Goal: Navigation & Orientation: Find specific page/section

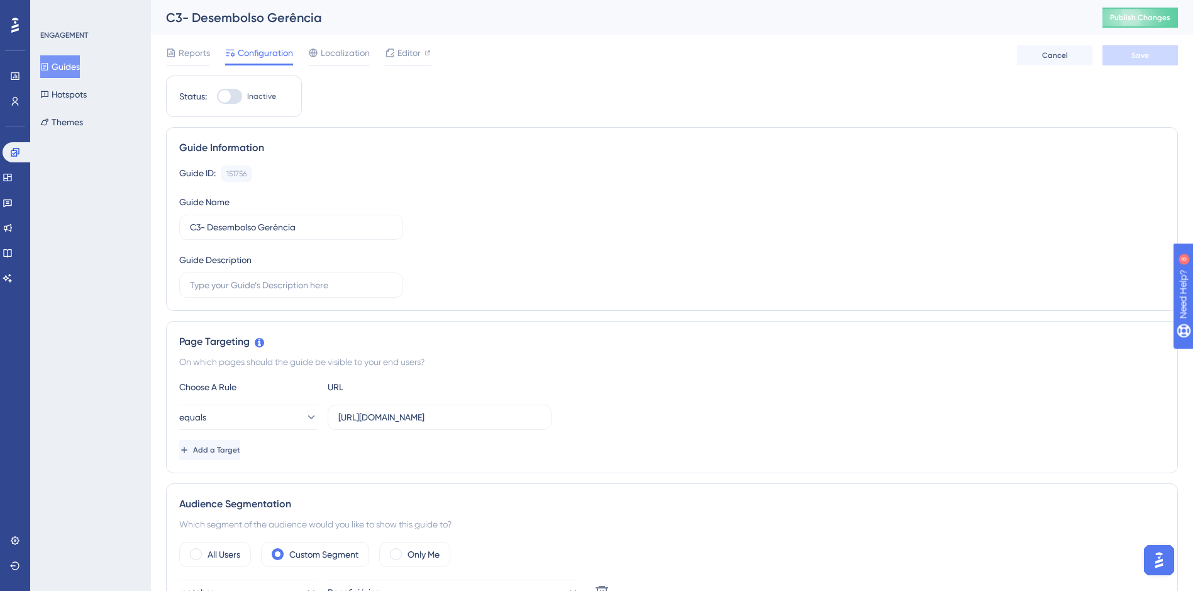
click at [80, 60] on button "Guides" at bounding box center [60, 66] width 40 height 23
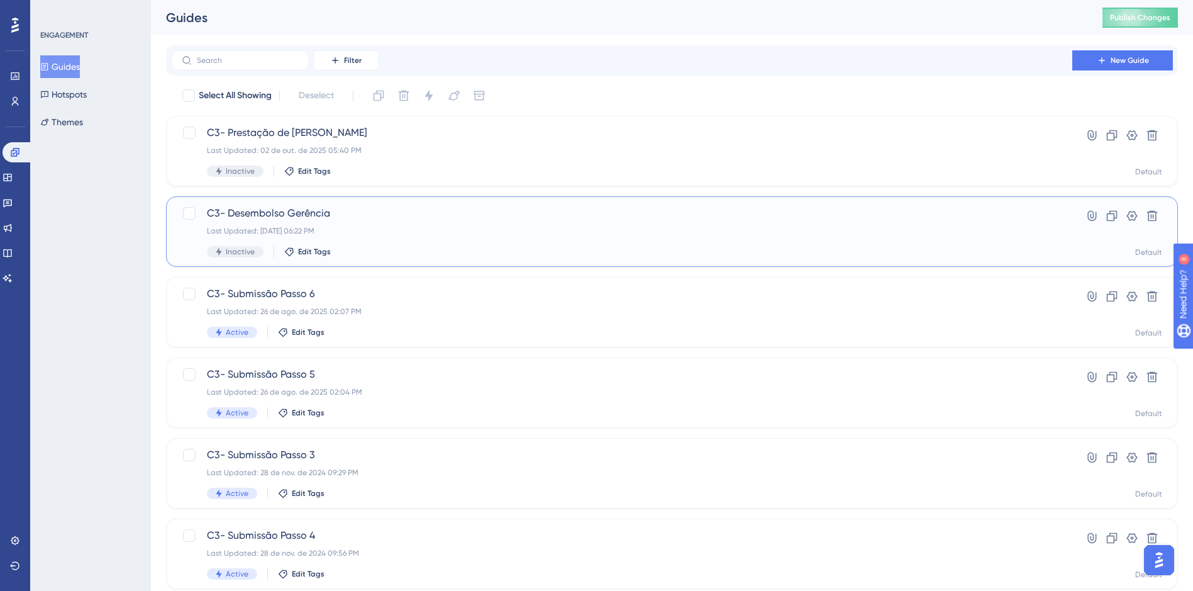
click at [445, 226] on div "Last Updated: [DATE] 06:22 PM" at bounding box center [622, 231] width 830 height 10
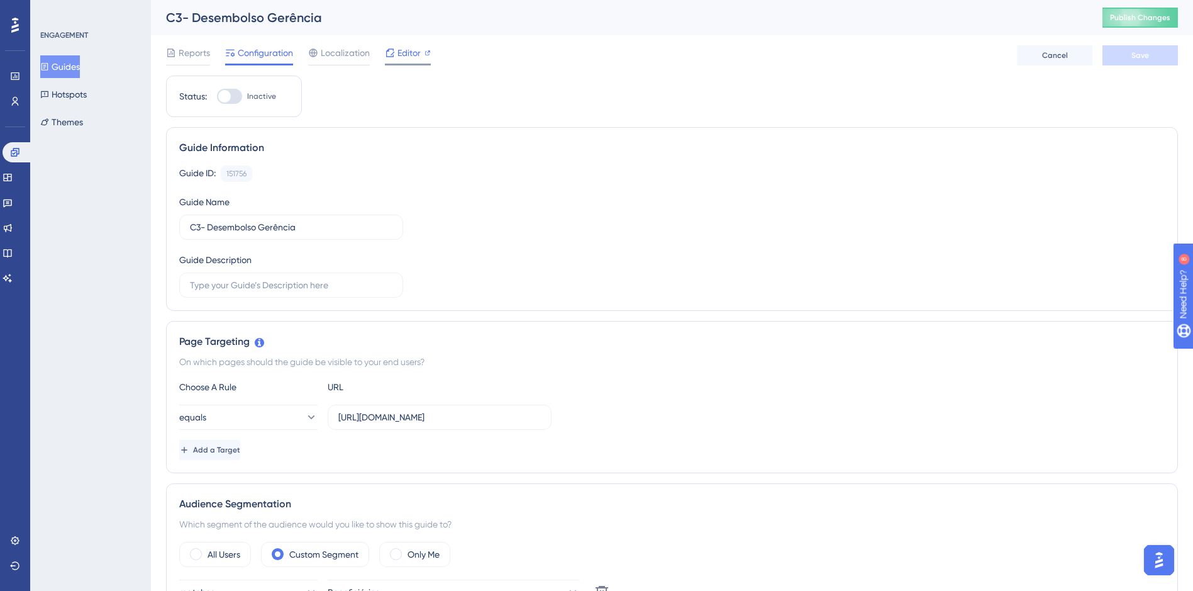
click at [399, 50] on span "Editor" at bounding box center [409, 52] width 23 height 15
